Goal: Task Accomplishment & Management: Complete application form

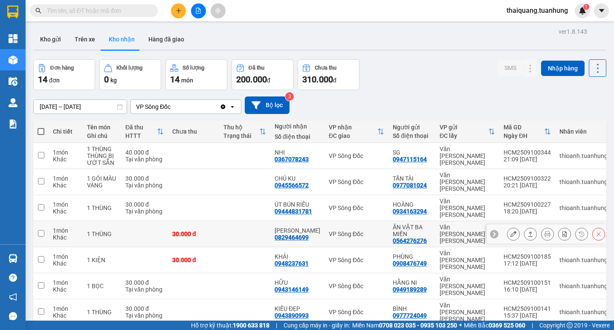
scroll to position [73, 0]
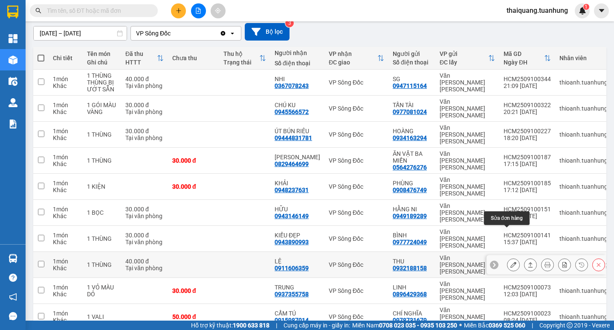
click at [510, 261] on icon at bounding box center [513, 264] width 6 height 6
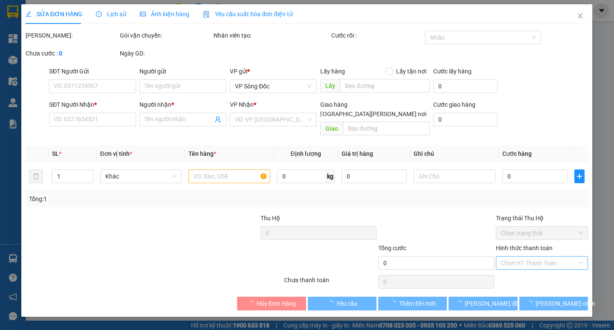
type input "0932188158"
type input "THU"
type input "0911606359"
type input "LỆ"
type input "40.000"
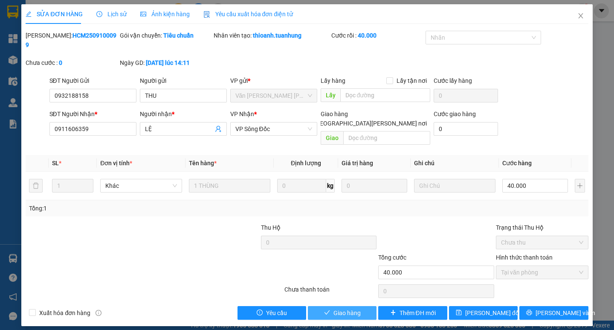
click at [363, 306] on button "Giao hàng" at bounding box center [342, 313] width 69 height 14
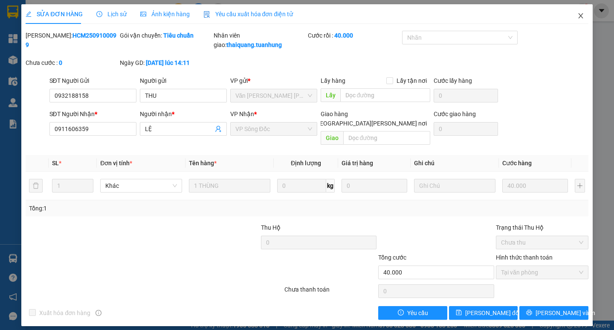
click at [577, 16] on icon "close" at bounding box center [580, 15] width 7 height 7
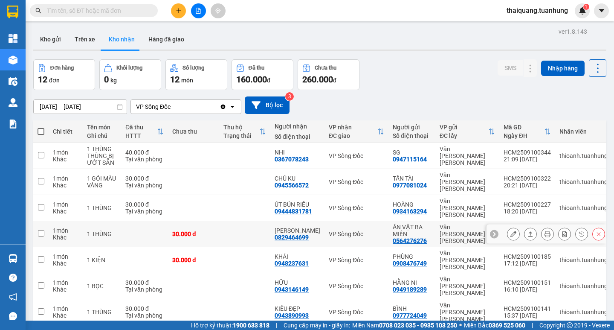
scroll to position [73, 0]
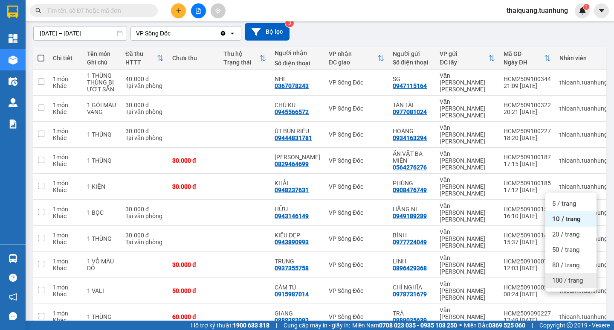
click at [564, 286] on div "100 / trang" at bounding box center [570, 279] width 51 height 15
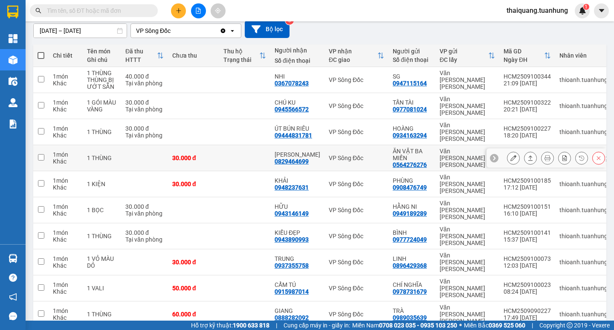
scroll to position [0, 0]
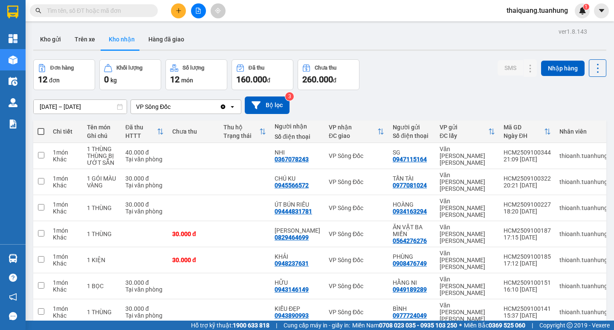
click at [91, 112] on div "ver 1.8.143 Kho gửi Trên xe [PERSON_NAME] Hàng đã [PERSON_NAME] hàng 12 đơn [PE…" at bounding box center [320, 256] width 580 height 460
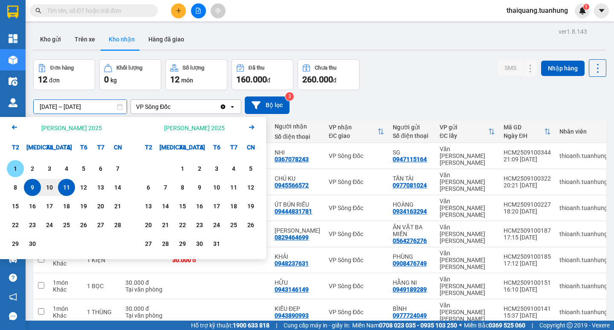
click at [19, 168] on div "1" at bounding box center [15, 168] width 12 height 10
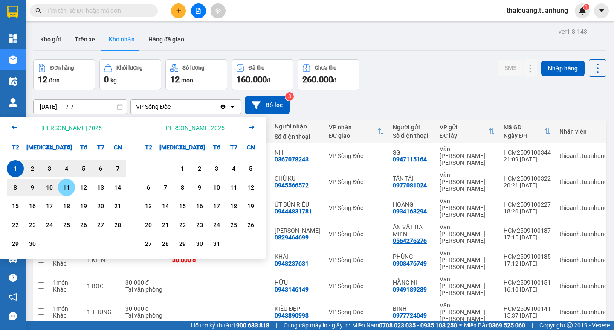
click at [65, 186] on div "11" at bounding box center [67, 187] width 12 height 10
type input "[DATE] – [DATE]"
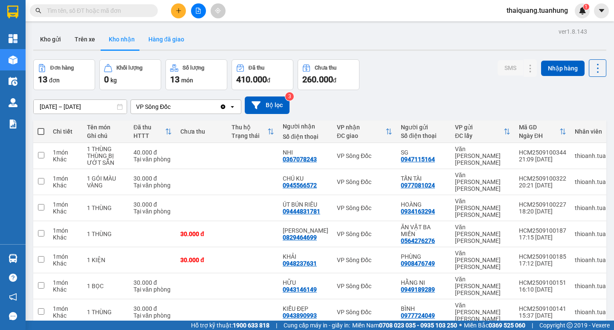
click at [175, 46] on button "Hàng đã giao" at bounding box center [166, 39] width 49 height 20
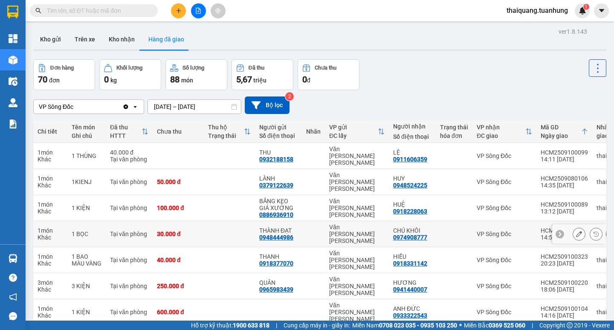
scroll to position [67, 0]
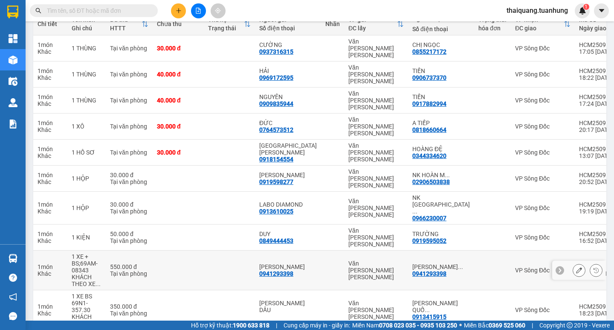
scroll to position [0, 0]
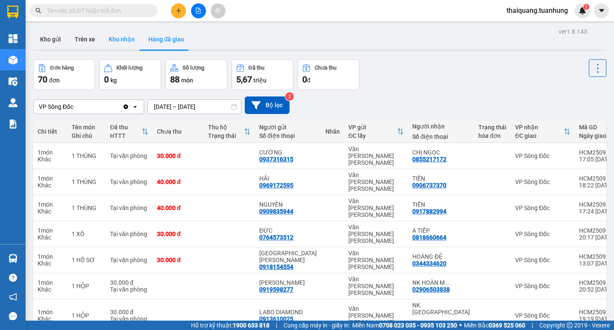
click at [118, 40] on button "Kho nhận" at bounding box center [122, 39] width 40 height 20
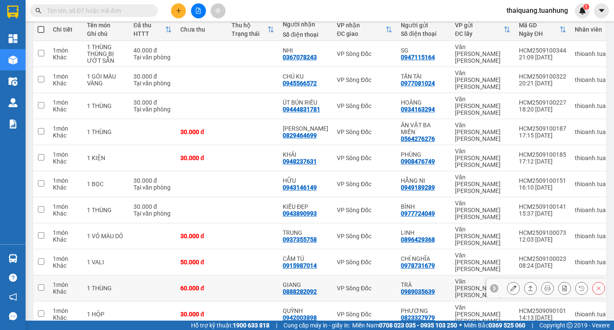
scroll to position [59, 0]
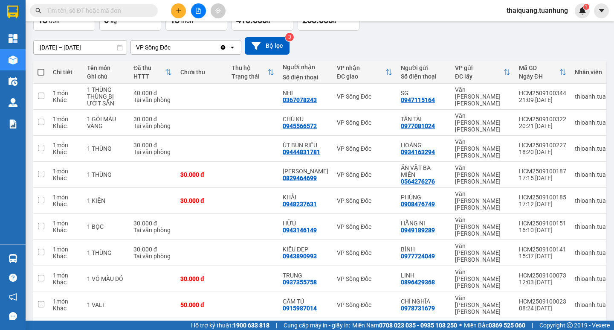
click at [117, 11] on input "text" at bounding box center [97, 10] width 101 height 9
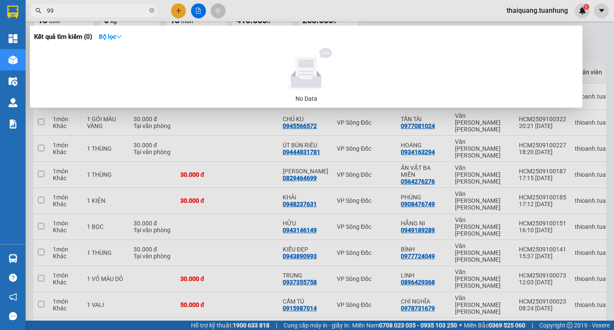
type input "994"
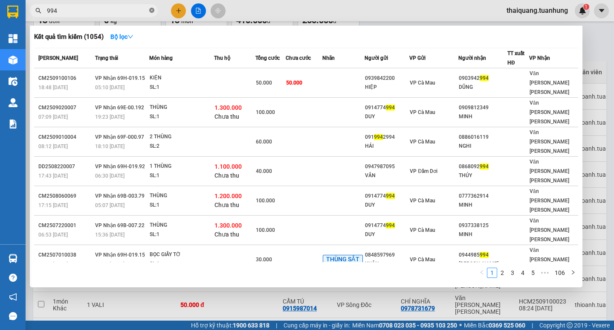
click at [150, 11] on icon "close-circle" at bounding box center [151, 10] width 5 height 5
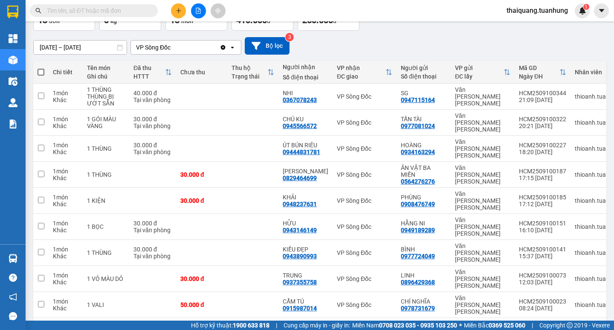
click at [139, 10] on input "text" at bounding box center [97, 10] width 101 height 9
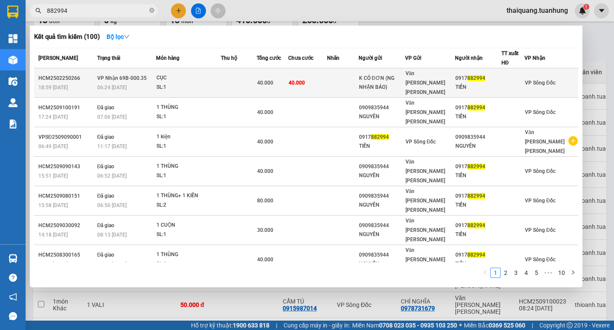
type input "882994"
click at [357, 74] on td at bounding box center [343, 82] width 32 height 29
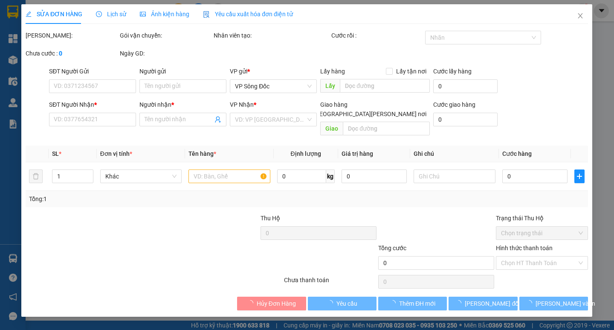
type input "K CÓ ĐƠN (NG NHẬN BÁO)"
type input "0917882994"
type input "TIẾN"
type input "40.000"
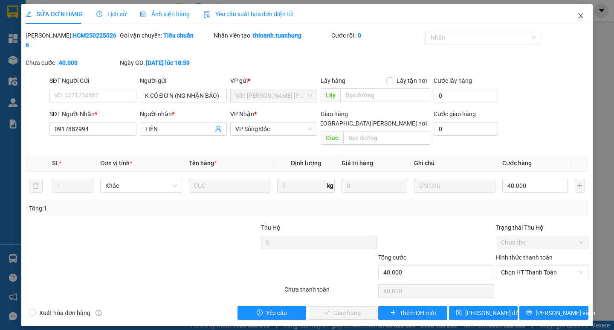
click at [581, 14] on icon "close" at bounding box center [580, 15] width 7 height 7
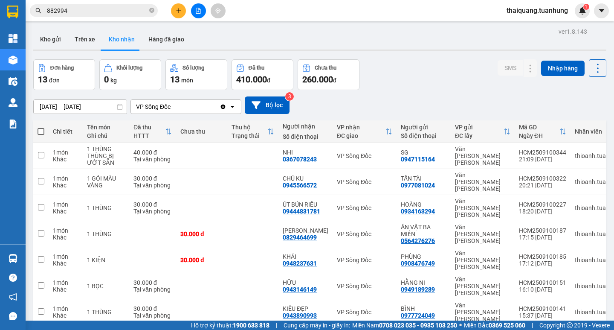
click at [117, 12] on input "882994" at bounding box center [97, 10] width 101 height 9
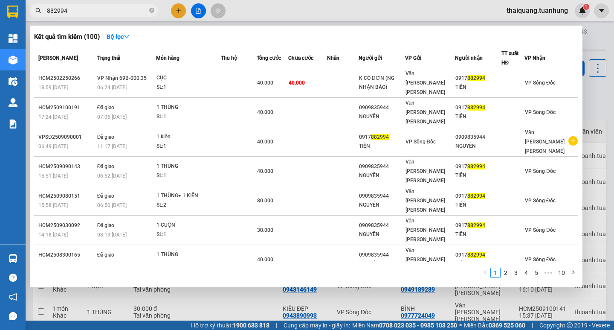
click at [325, 13] on div at bounding box center [307, 165] width 614 height 330
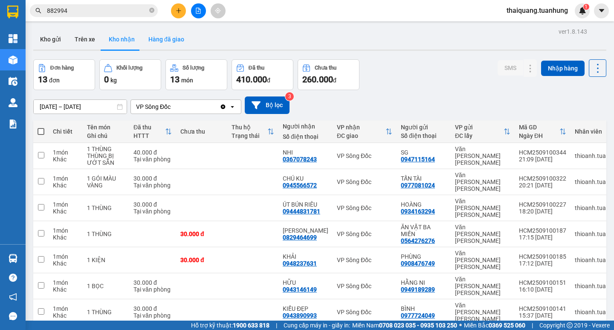
click at [167, 48] on button "Hàng đã giao" at bounding box center [166, 39] width 49 height 20
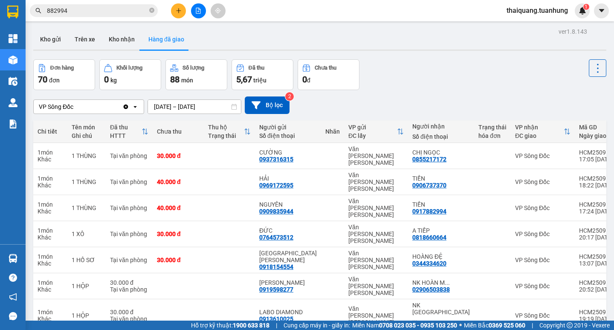
scroll to position [107, 0]
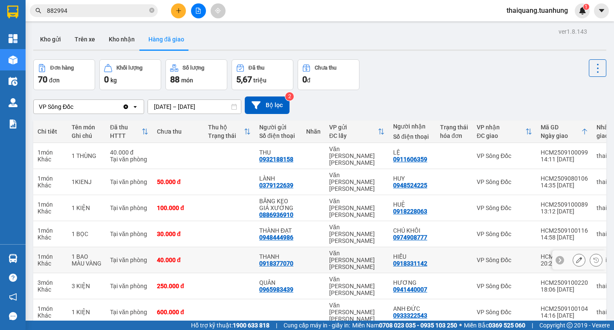
scroll to position [67, 0]
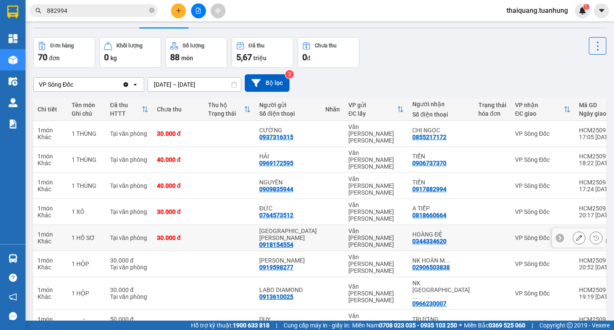
scroll to position [0, 0]
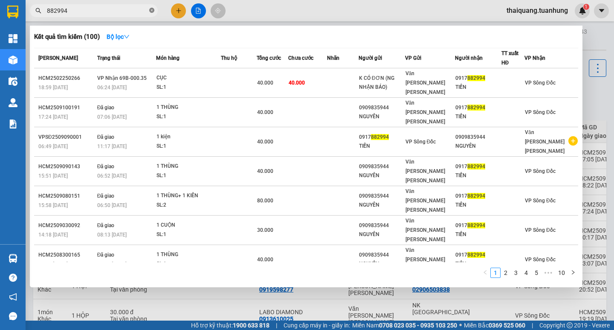
click at [153, 9] on icon "close-circle" at bounding box center [151, 10] width 5 height 5
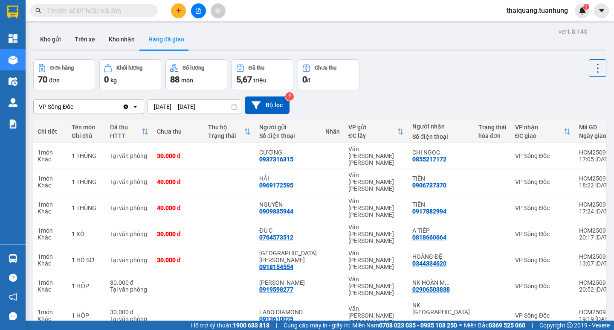
click at [129, 12] on input "text" at bounding box center [97, 10] width 101 height 9
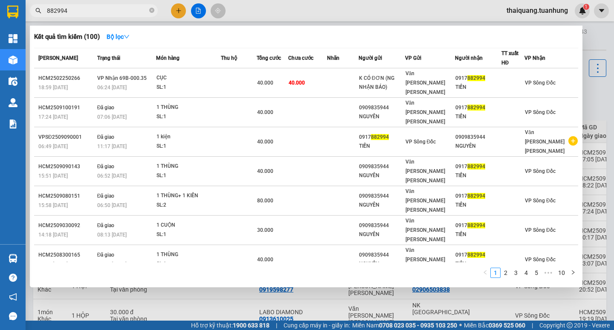
type input "882994"
click at [343, 19] on div at bounding box center [307, 165] width 614 height 330
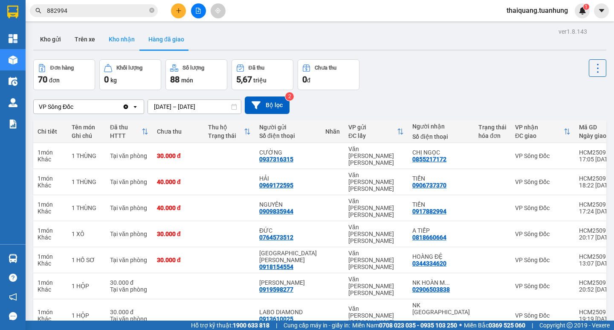
click at [122, 44] on button "Kho nhận" at bounding box center [122, 39] width 40 height 20
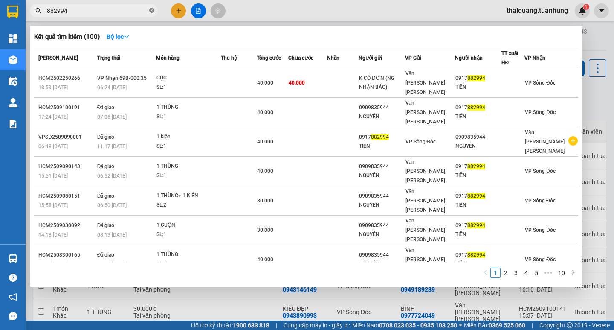
click at [153, 10] on icon "close-circle" at bounding box center [151, 10] width 5 height 5
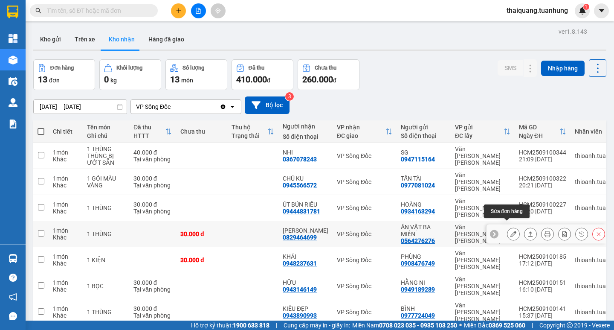
click at [510, 231] on icon at bounding box center [513, 234] width 6 height 6
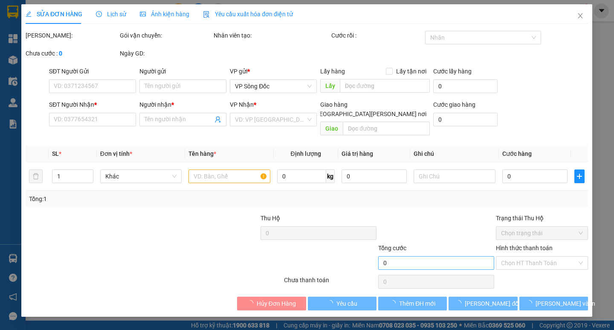
type input "0564276276"
type input "ĂN VẶT BA MIỀN"
type input "0829464699"
type input "[PERSON_NAME]"
type input "30.000"
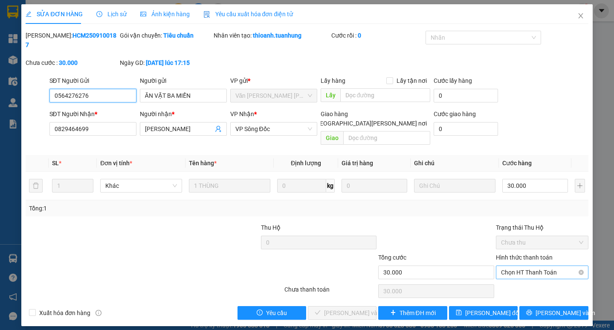
click at [536, 266] on span "Chọn HT Thanh Toán" at bounding box center [542, 272] width 82 height 13
click at [532, 268] on div "Tại văn phòng" at bounding box center [542, 270] width 82 height 9
type input "0"
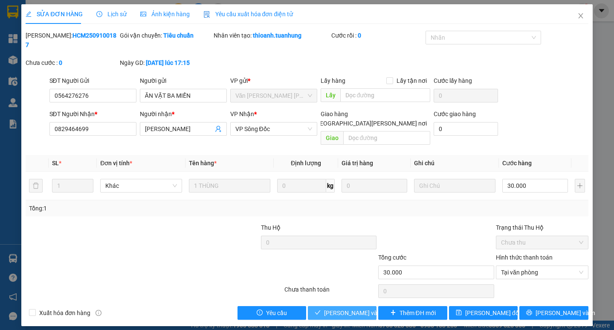
click at [358, 308] on span "[PERSON_NAME] và [PERSON_NAME] hàng" at bounding box center [381, 312] width 115 height 9
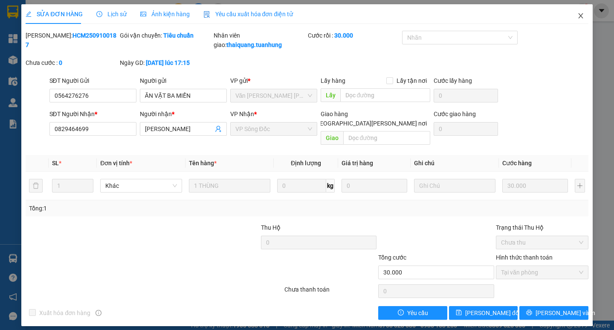
click at [579, 16] on icon "close" at bounding box center [580, 15] width 7 height 7
